Goal: Information Seeking & Learning: Learn about a topic

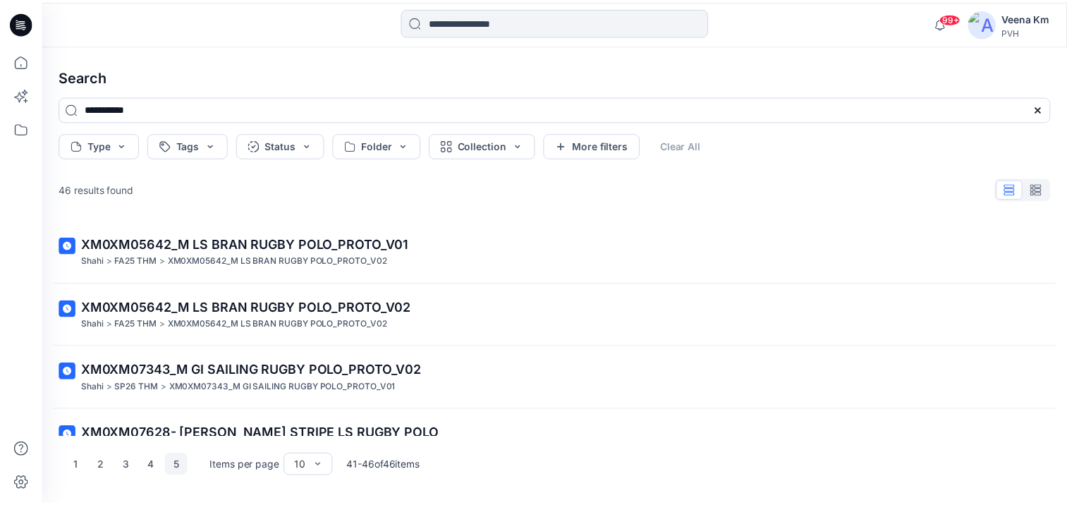
scroll to position [161, 0]
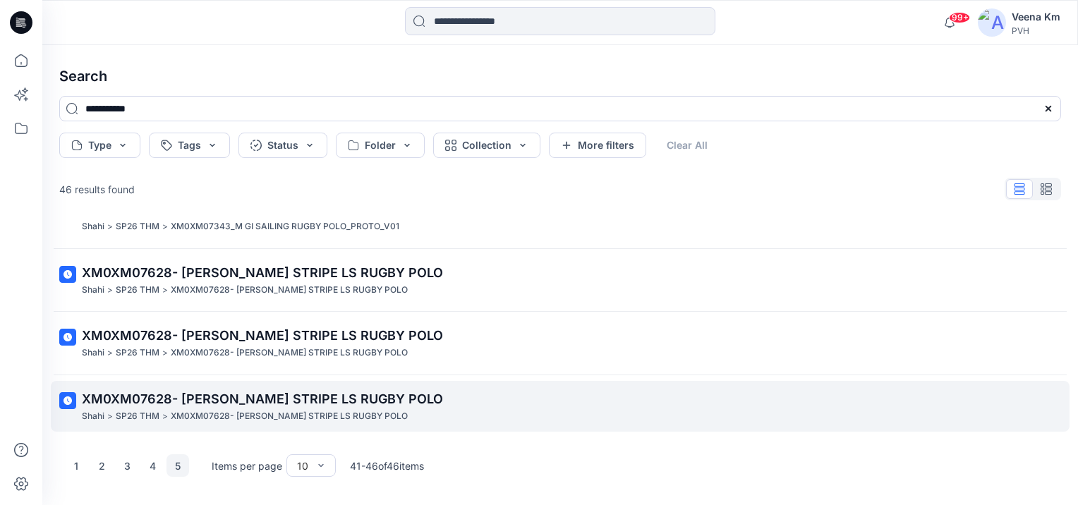
click at [156, 399] on span "XM0XM07628- [PERSON_NAME] STRIPE LS RUGBY POLO" at bounding box center [262, 398] width 361 height 15
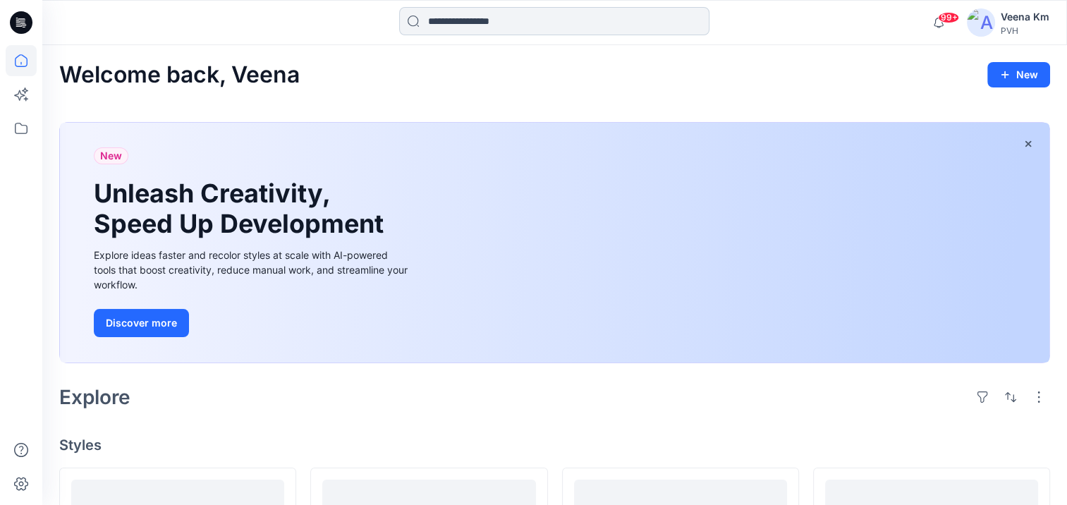
click at [475, 23] on input at bounding box center [554, 21] width 310 height 28
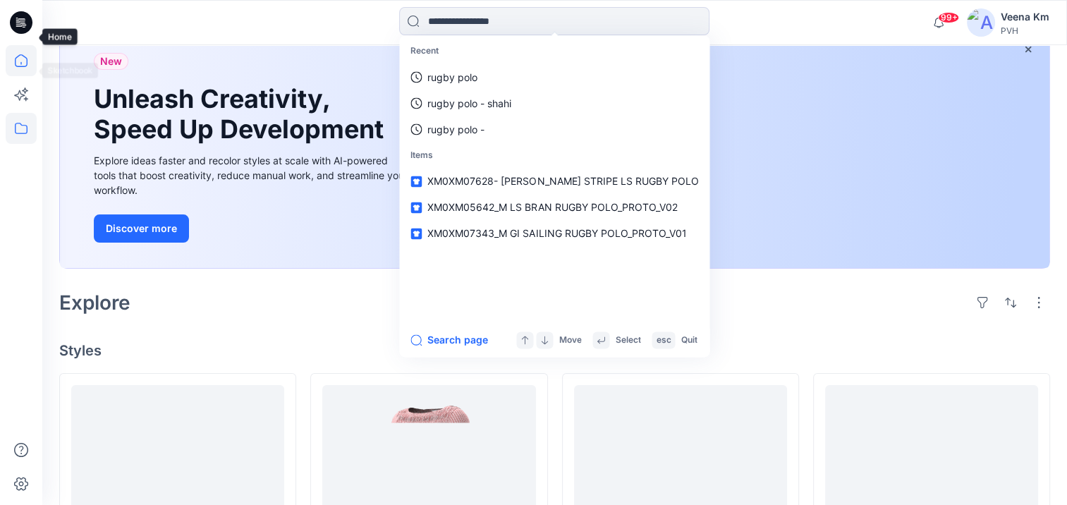
scroll to position [71, 0]
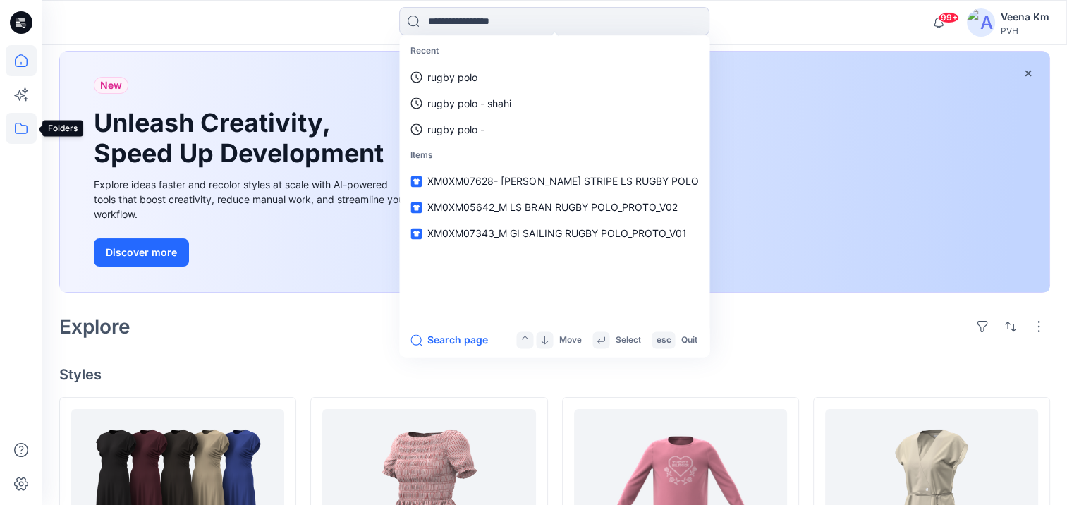
click at [24, 127] on icon at bounding box center [21, 128] width 31 height 31
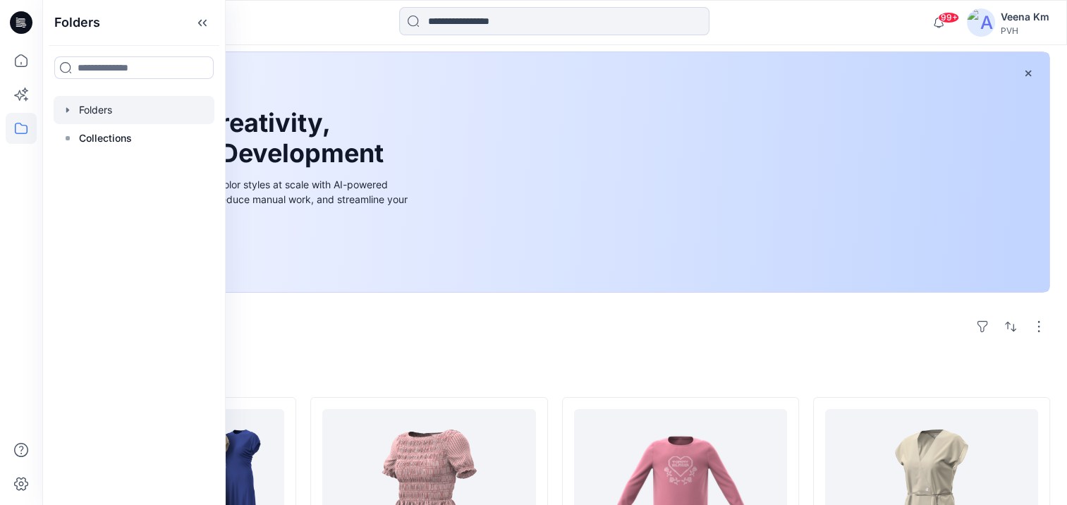
click at [107, 108] on div at bounding box center [134, 110] width 161 height 28
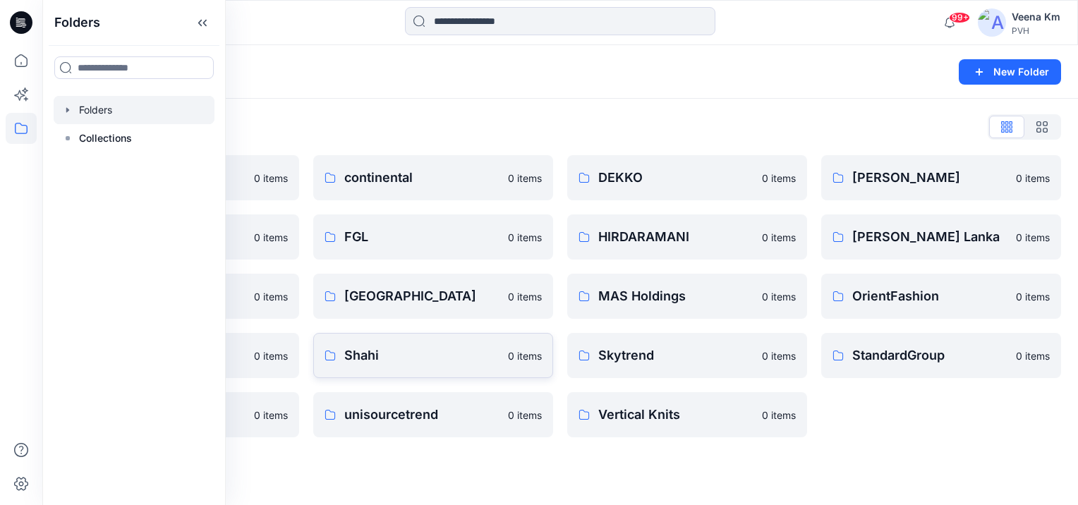
click at [370, 347] on p "Shahi" at bounding box center [421, 356] width 155 height 20
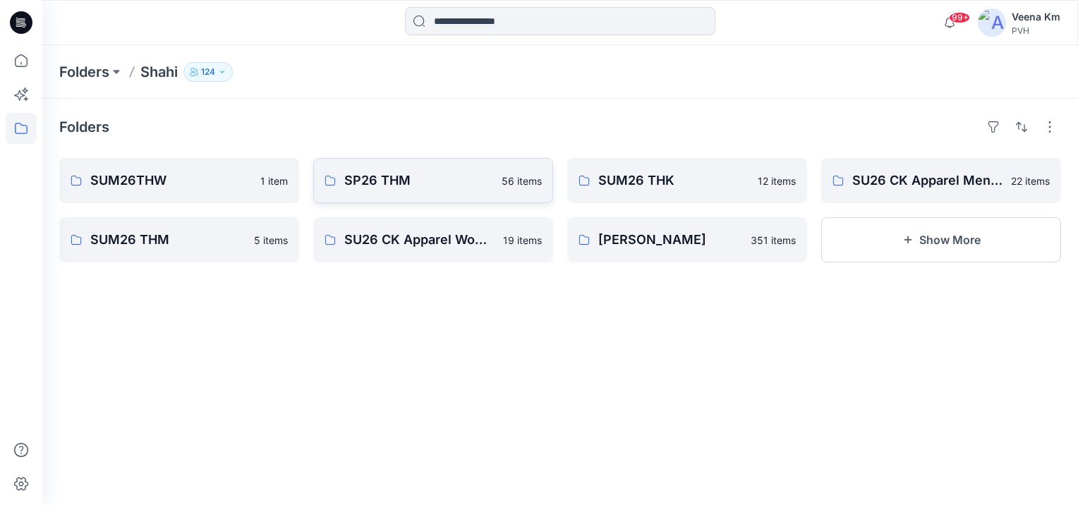
click at [382, 181] on p "SP26 THM" at bounding box center [418, 181] width 149 height 20
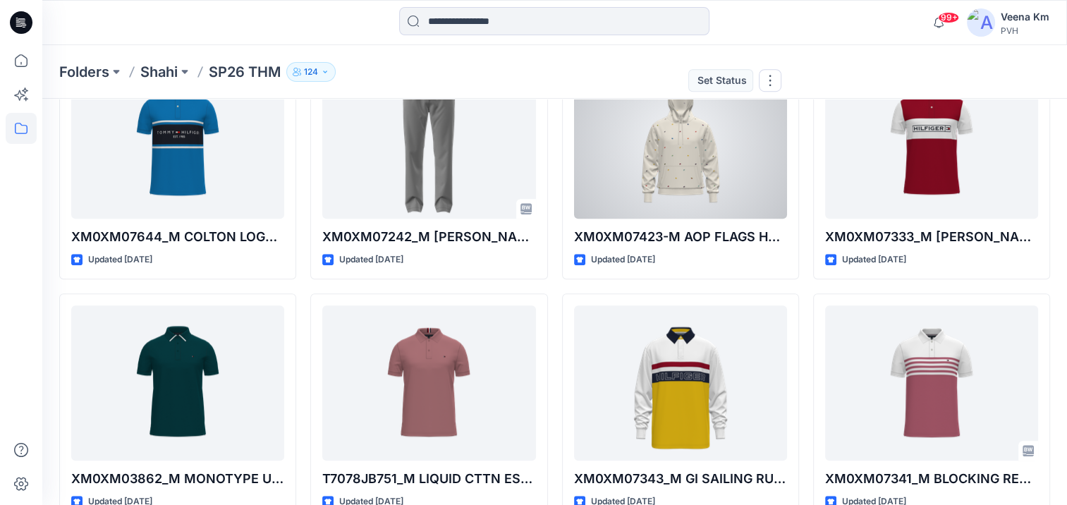
scroll to position [1129, 0]
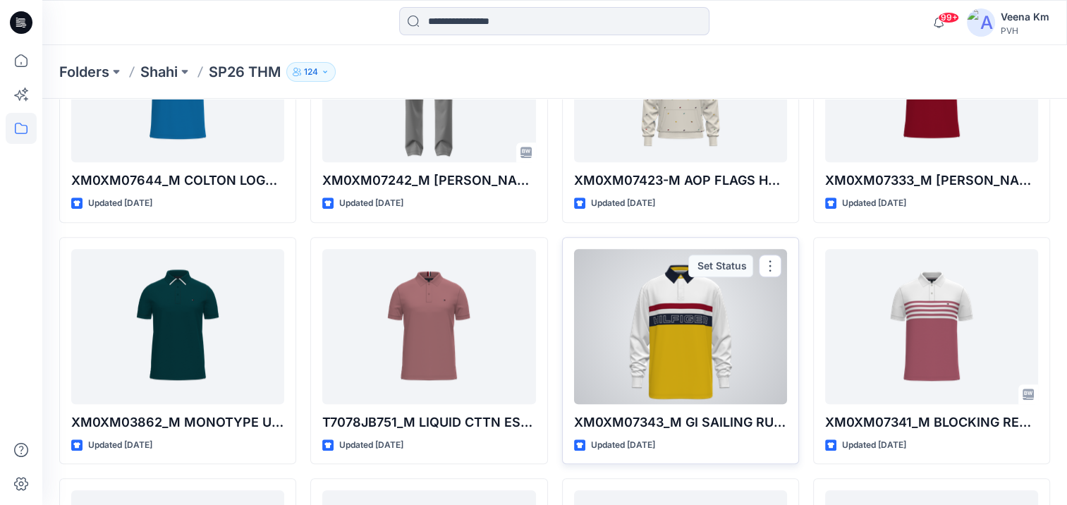
click at [675, 335] on div at bounding box center [680, 326] width 213 height 155
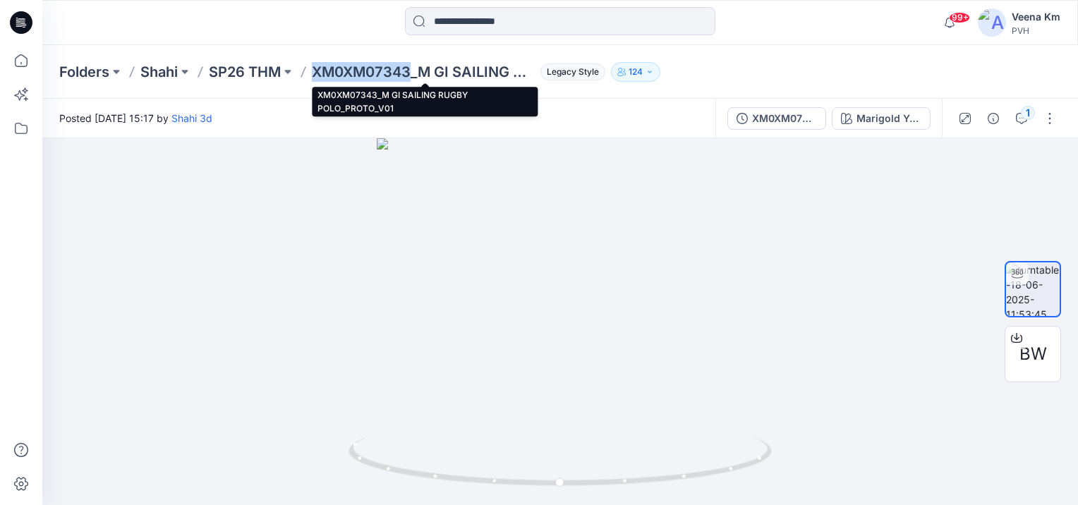
drag, startPoint x: 414, startPoint y: 74, endPoint x: 317, endPoint y: 72, distance: 97.4
click at [317, 72] on p "XM0XM07343_M GI SAILING RUGBY POLO_PROTO_V01" at bounding box center [423, 72] width 223 height 20
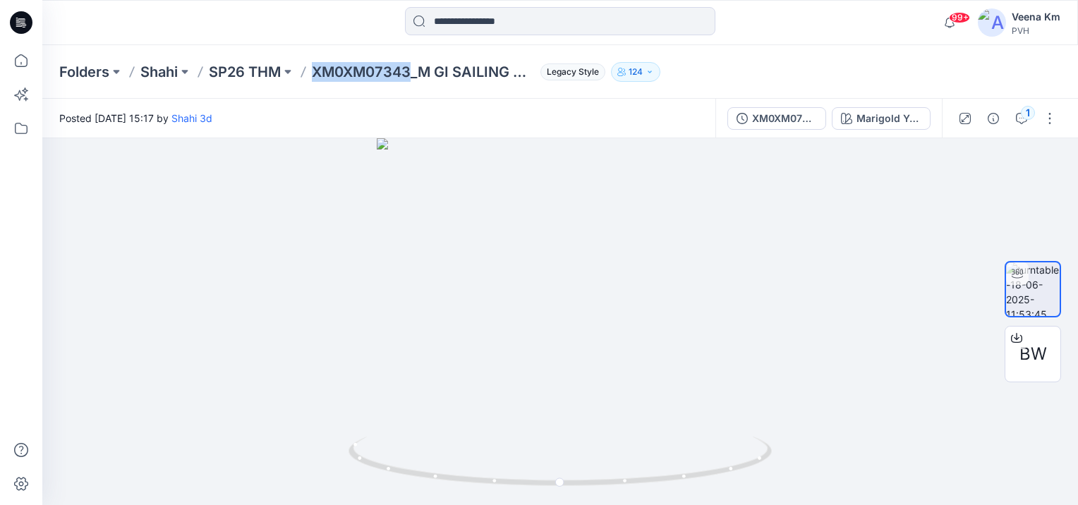
copy p "XM0XM07343"
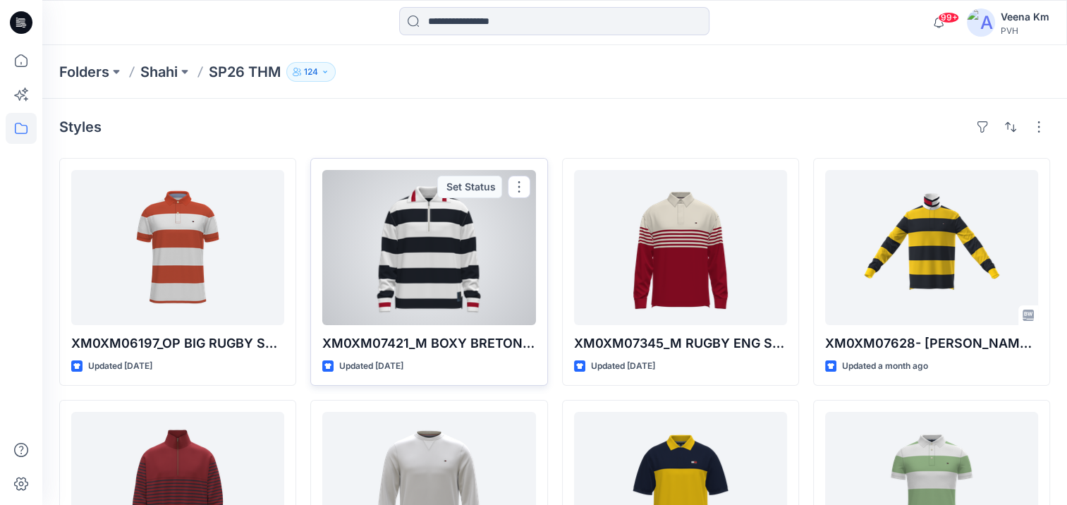
click at [446, 254] on div at bounding box center [428, 247] width 213 height 155
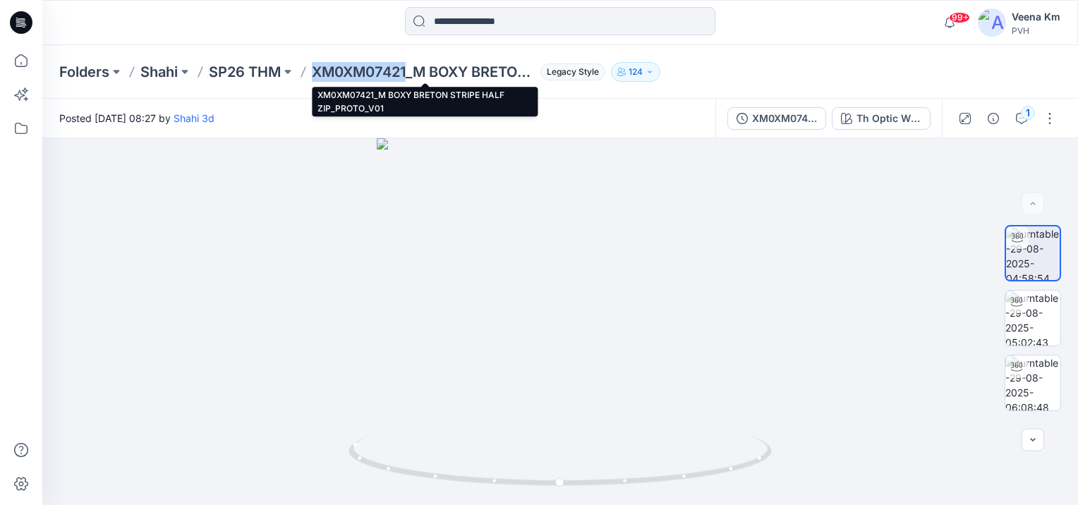
drag, startPoint x: 412, startPoint y: 68, endPoint x: 316, endPoint y: 68, distance: 95.9
click at [316, 68] on p "XM0XM07421_M BOXY BRETON STRIPE HALF ZIP_PROTO_V01" at bounding box center [423, 72] width 223 height 20
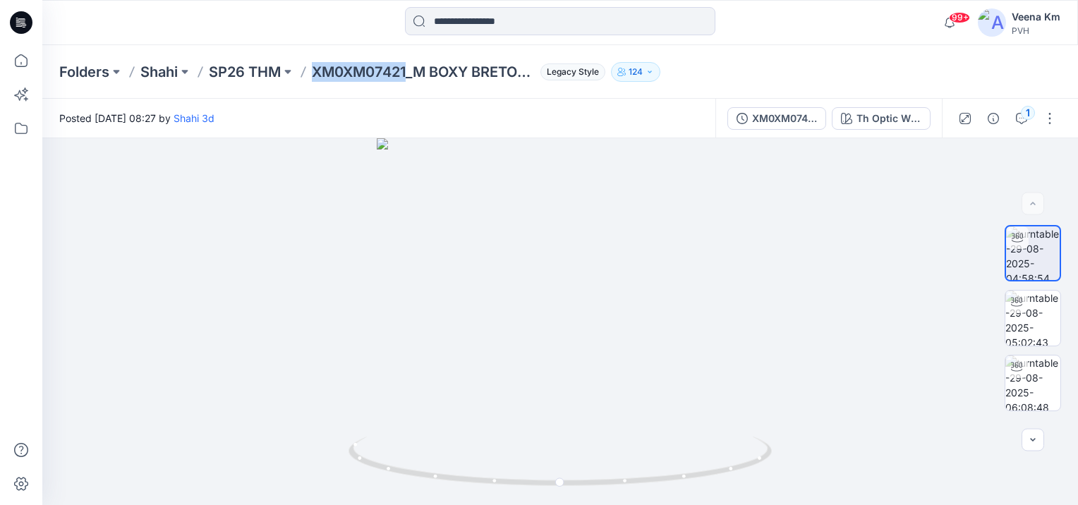
copy p "XM0XM07421"
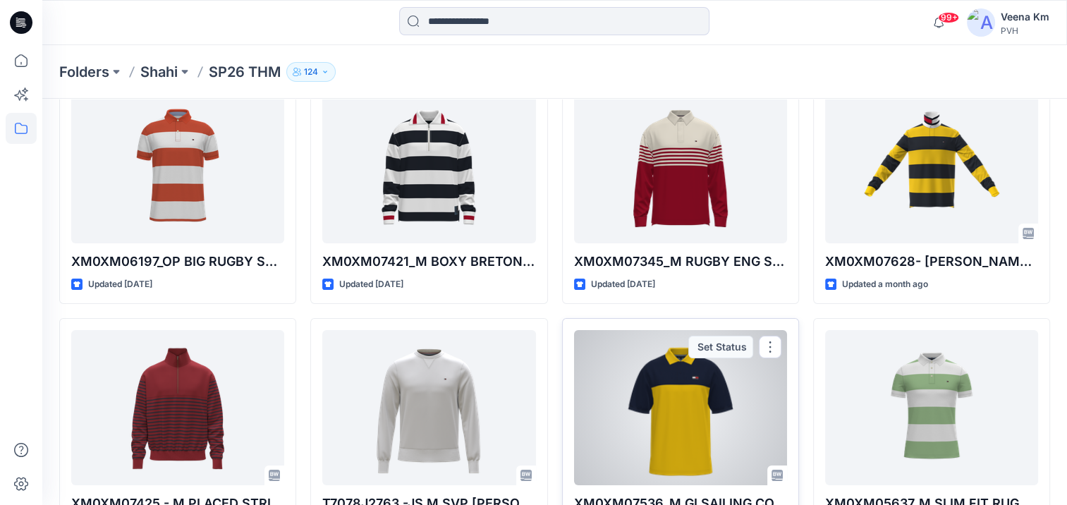
scroll to position [7, 0]
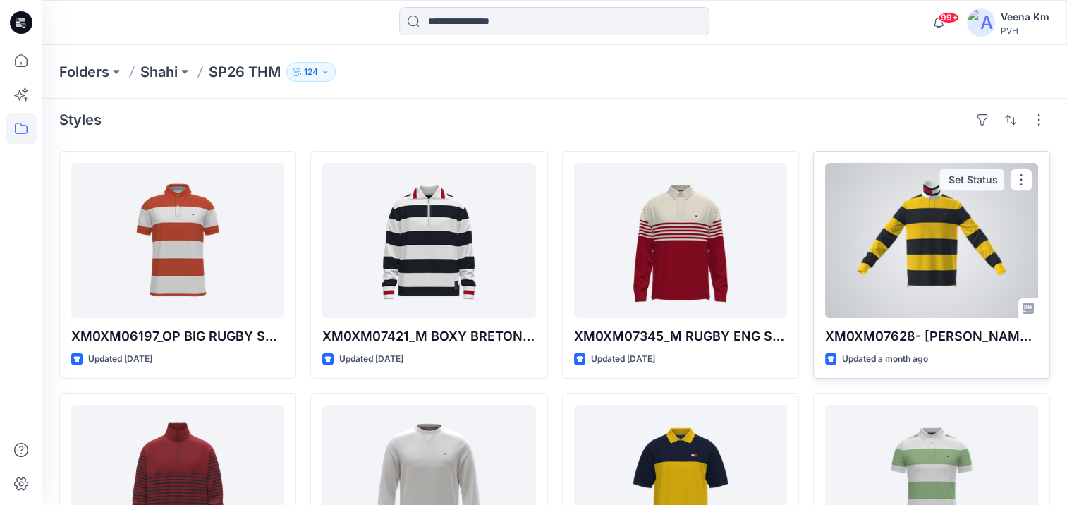
click at [913, 263] on div at bounding box center [931, 240] width 213 height 155
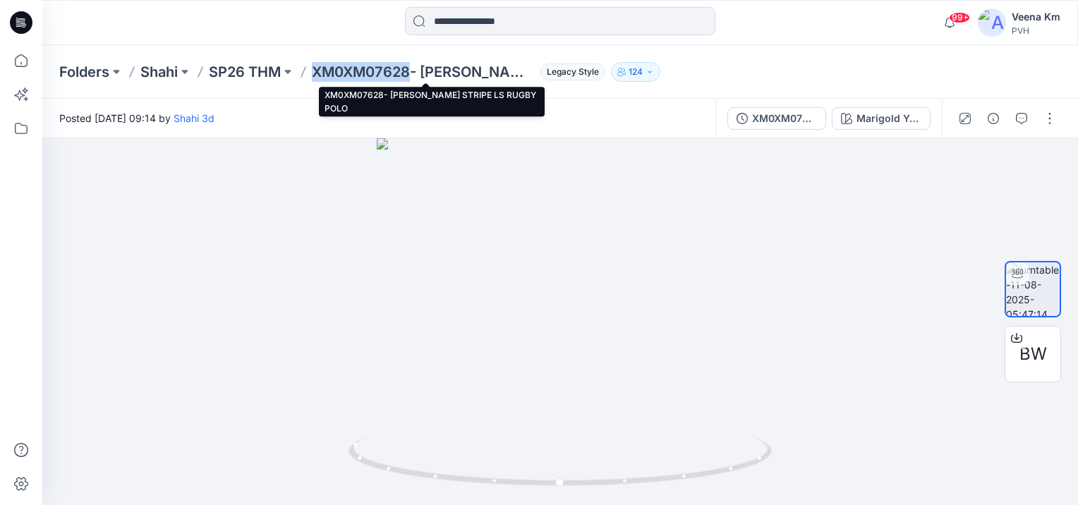
drag, startPoint x: 413, startPoint y: 68, endPoint x: 317, endPoint y: 67, distance: 95.9
click at [317, 67] on p "XM0XM07628- [PERSON_NAME] STRIPE LS RUGBY POLO" at bounding box center [423, 72] width 223 height 20
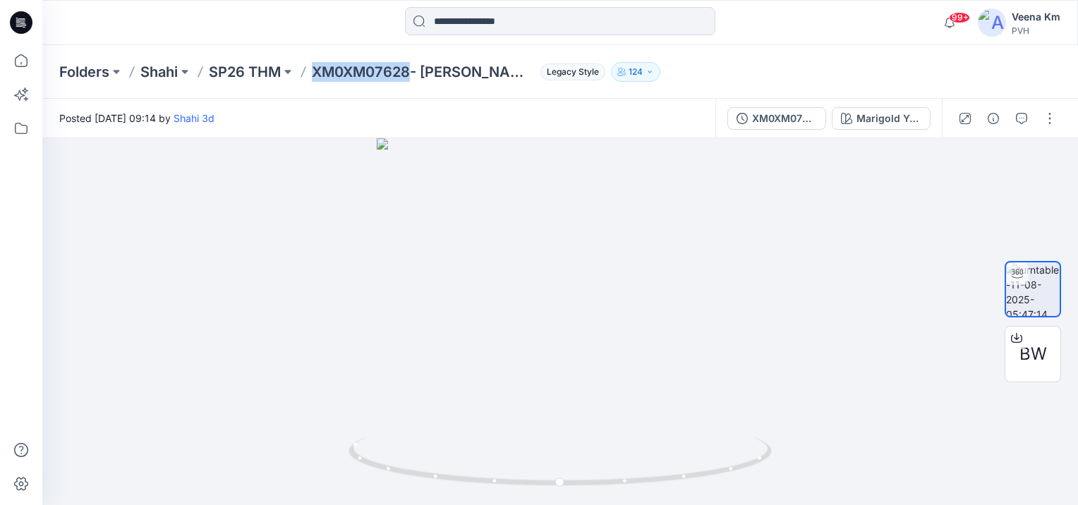
copy p "XM0XM07628"
